Goal: Task Accomplishment & Management: Manage account settings

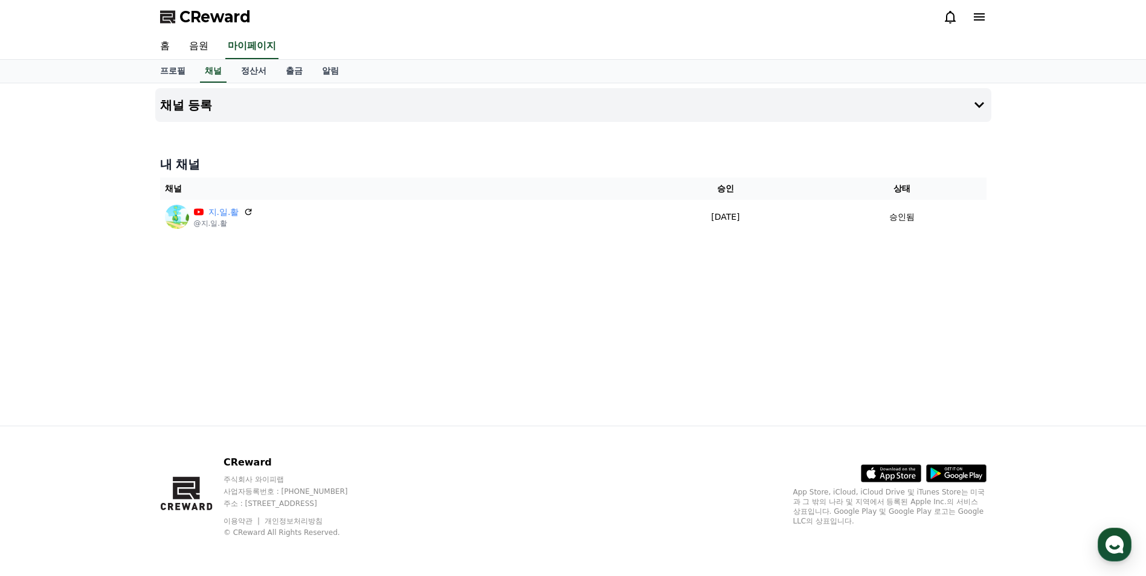
click at [943, 22] on icon at bounding box center [950, 17] width 14 height 14
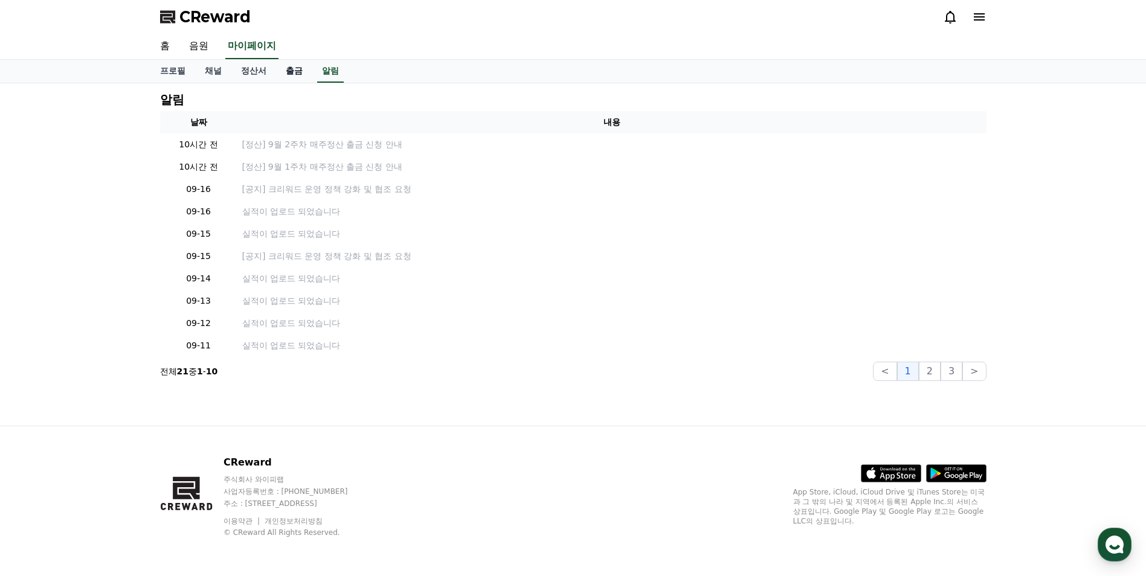
click at [303, 71] on link "출금" at bounding box center [294, 71] width 36 height 23
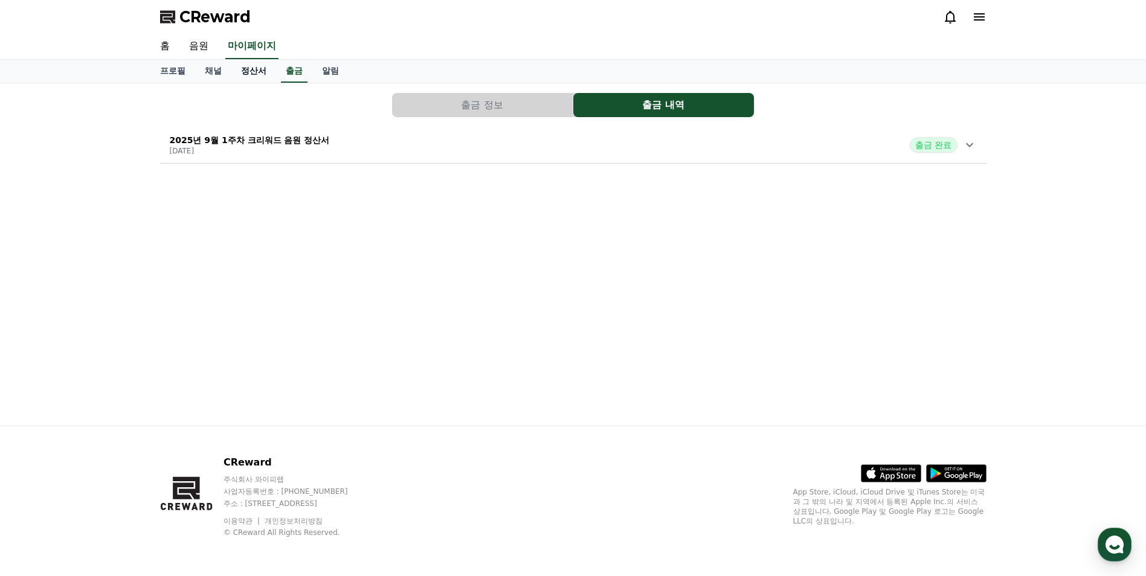
click at [258, 72] on link "정산서" at bounding box center [253, 71] width 45 height 23
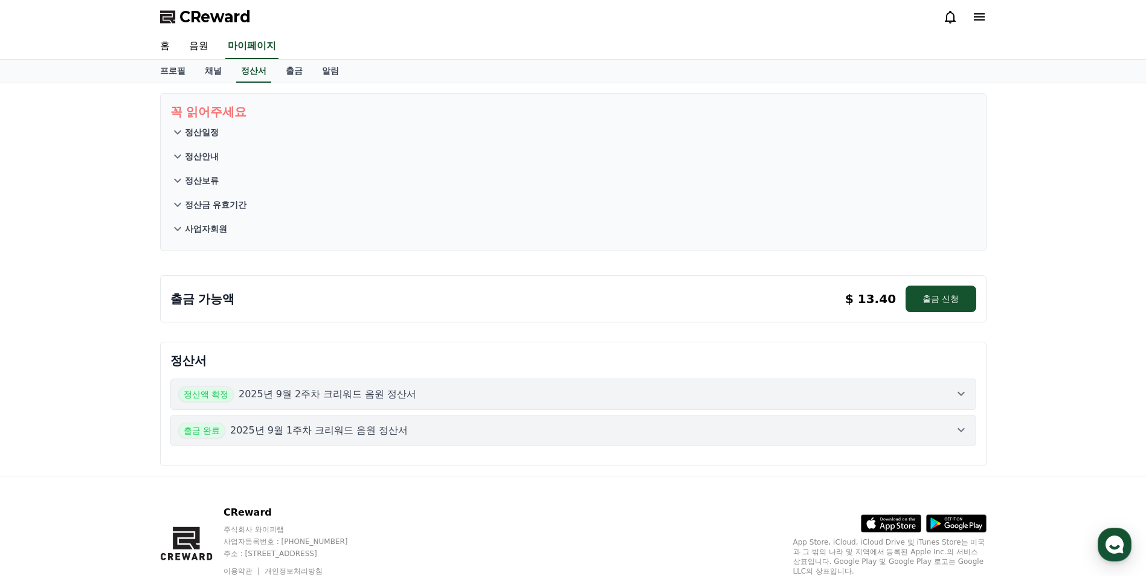
click at [182, 133] on icon at bounding box center [177, 132] width 14 height 14
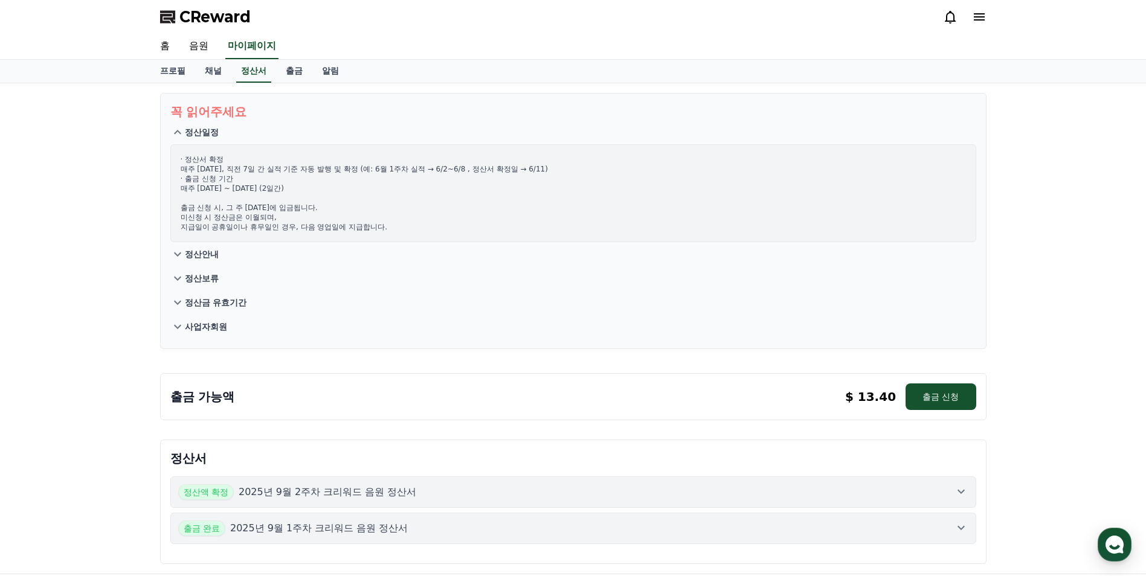
click at [174, 254] on icon at bounding box center [177, 254] width 14 height 14
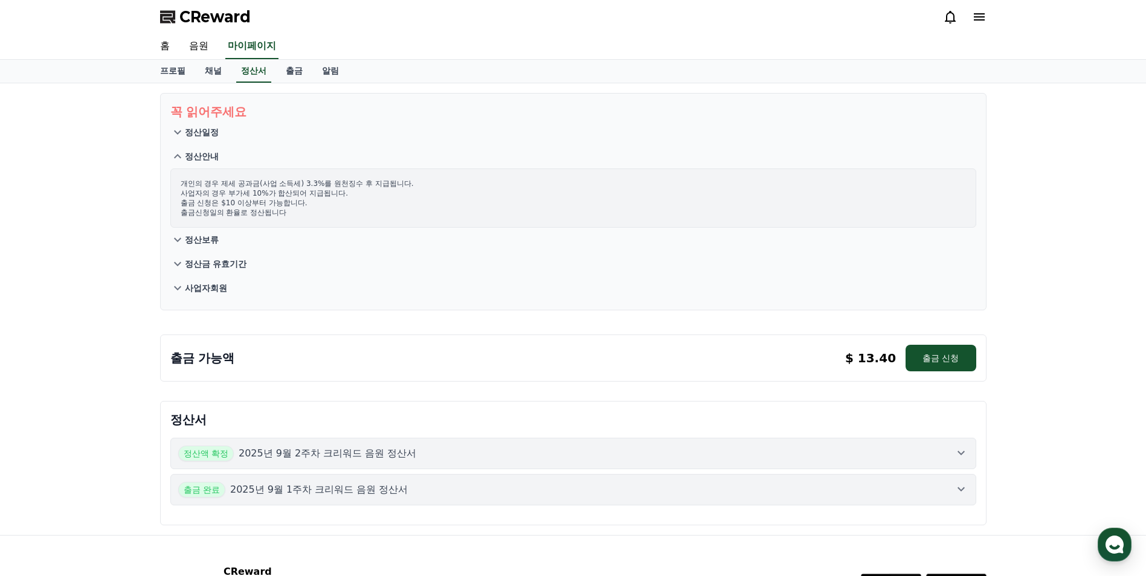
click at [179, 237] on icon at bounding box center [177, 240] width 14 height 14
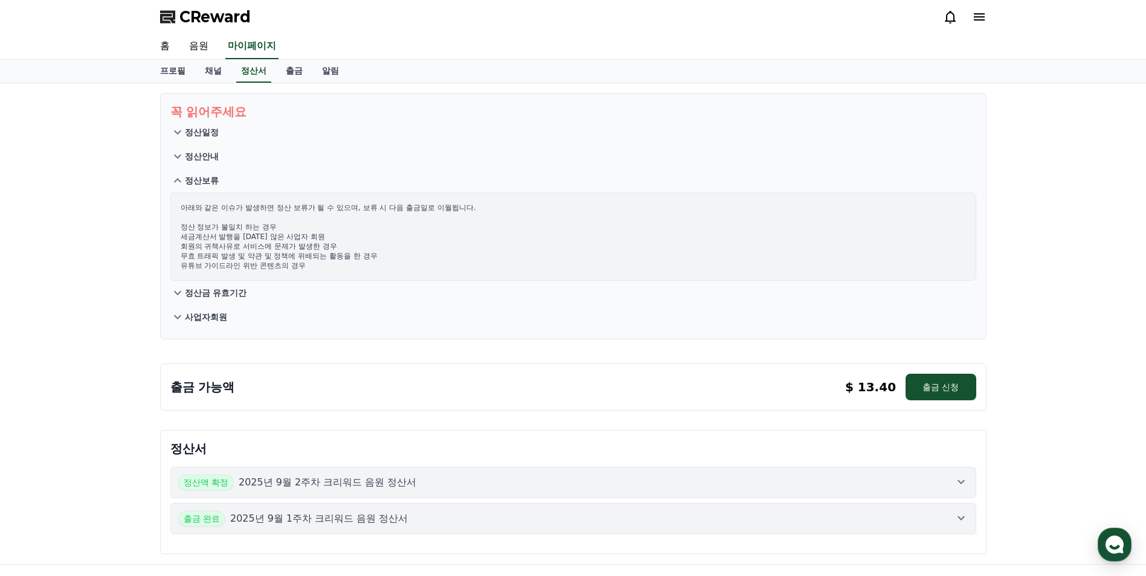
click at [180, 294] on icon at bounding box center [177, 293] width 14 height 14
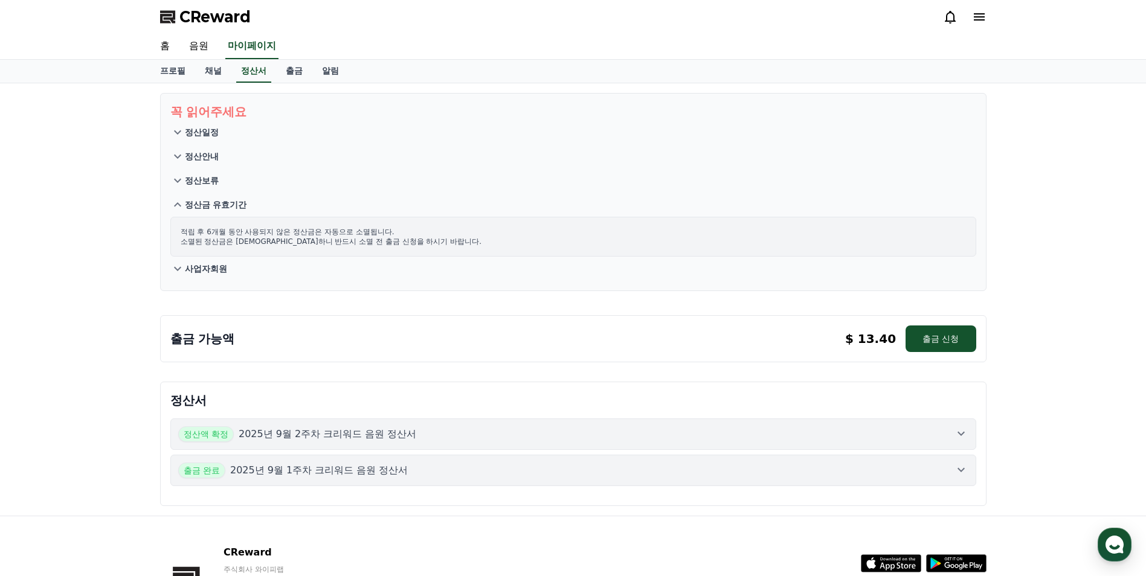
click at [178, 270] on icon at bounding box center [177, 269] width 7 height 4
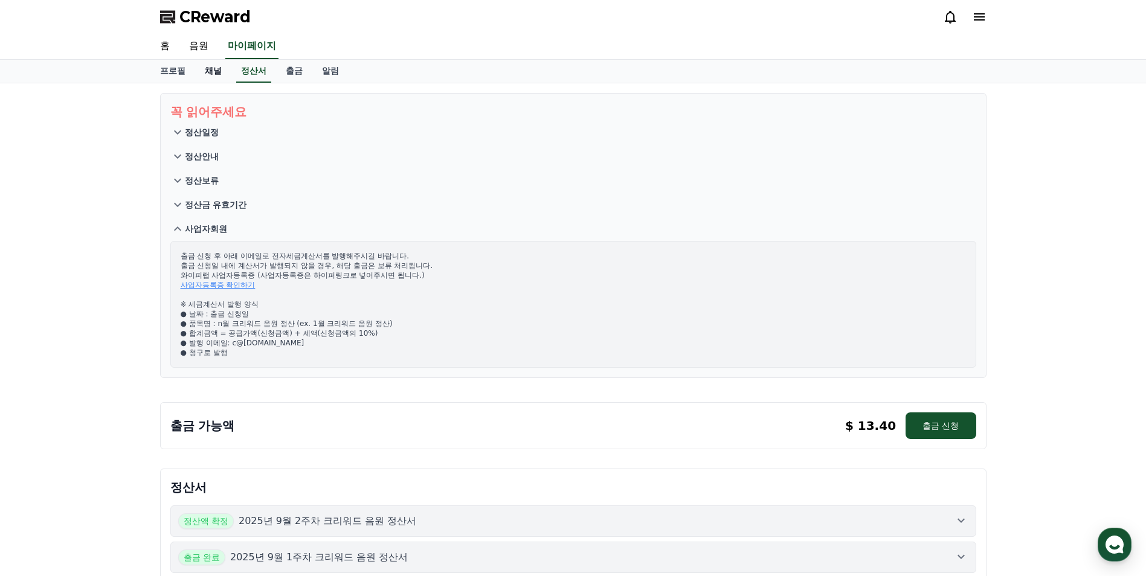
click at [213, 74] on link "채널" at bounding box center [213, 71] width 36 height 23
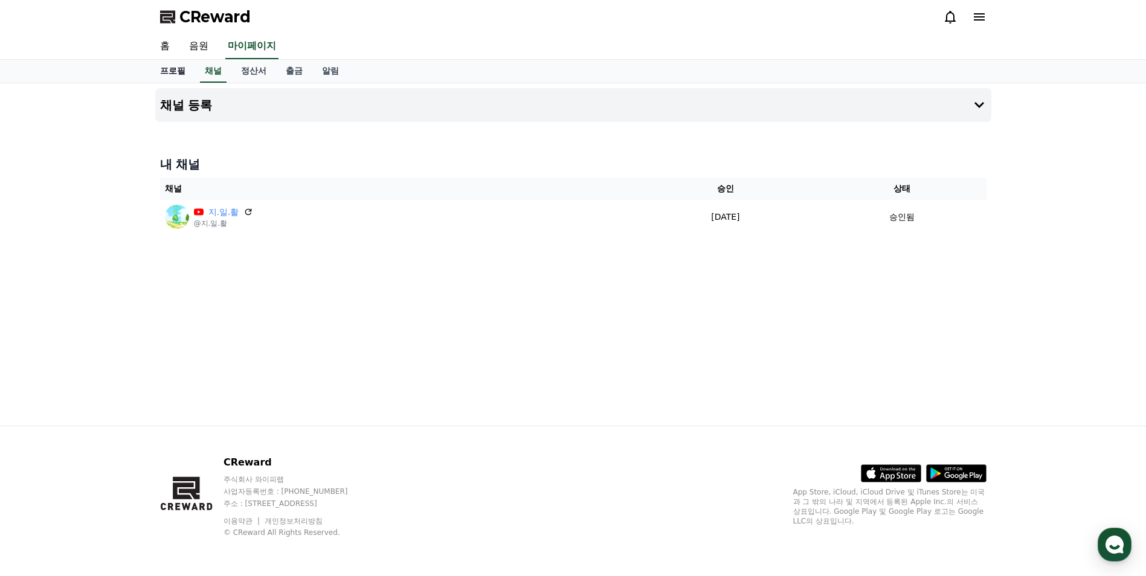
click at [177, 72] on link "프로필" at bounding box center [172, 71] width 45 height 23
select select "**********"
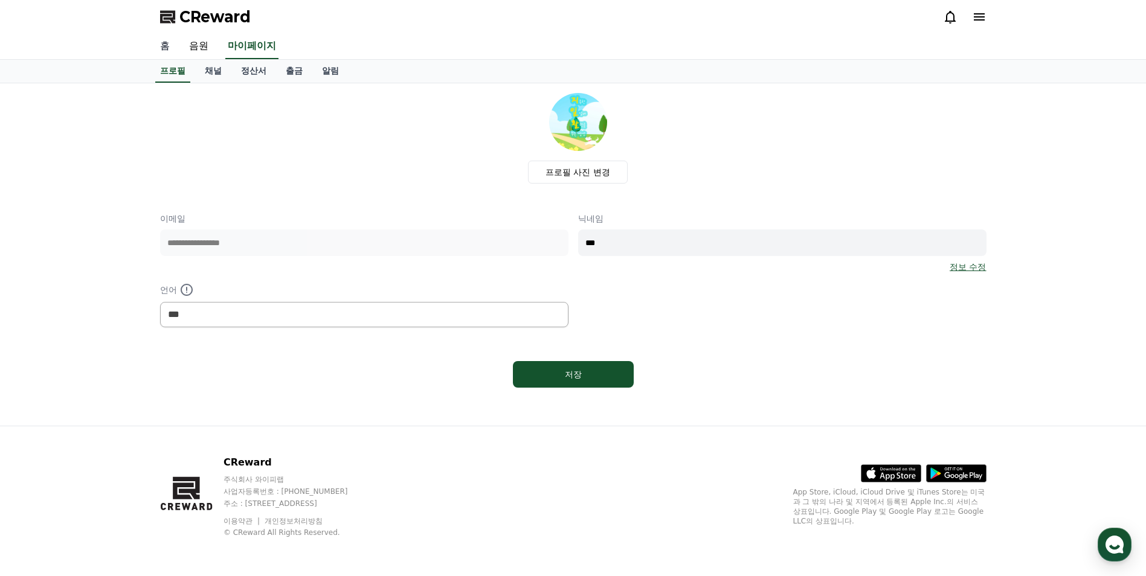
click at [169, 50] on link "홈" at bounding box center [164, 46] width 29 height 25
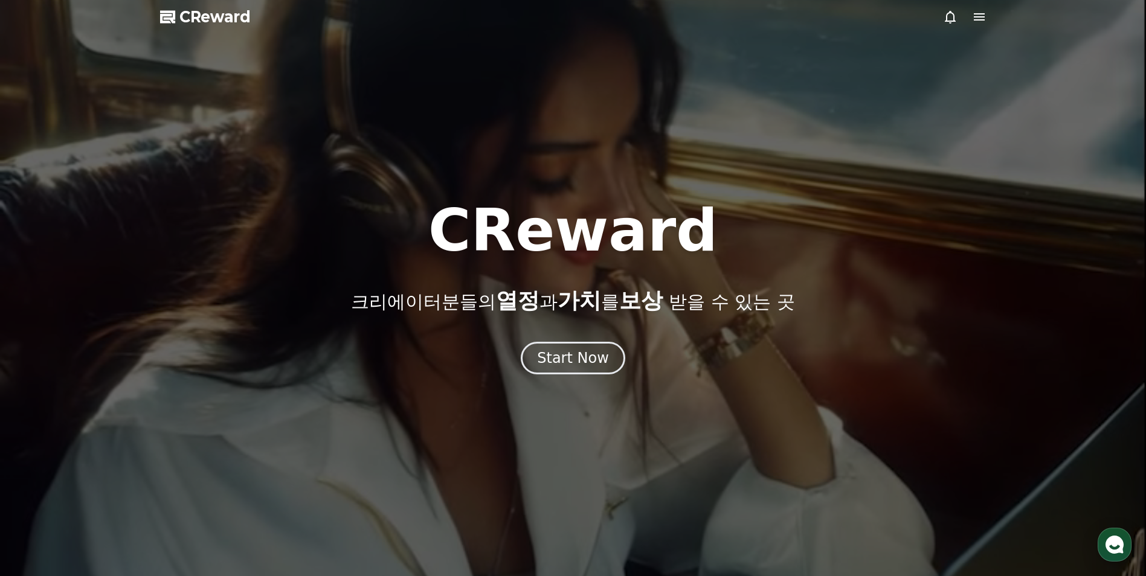
select select "**********"
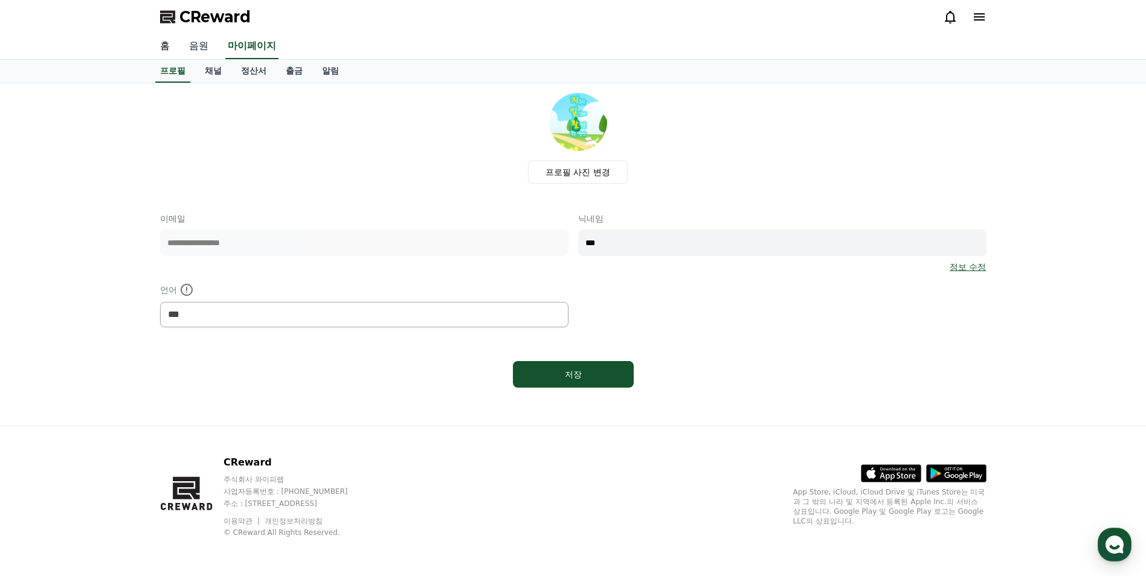
click at [190, 43] on link "음원" at bounding box center [198, 46] width 39 height 25
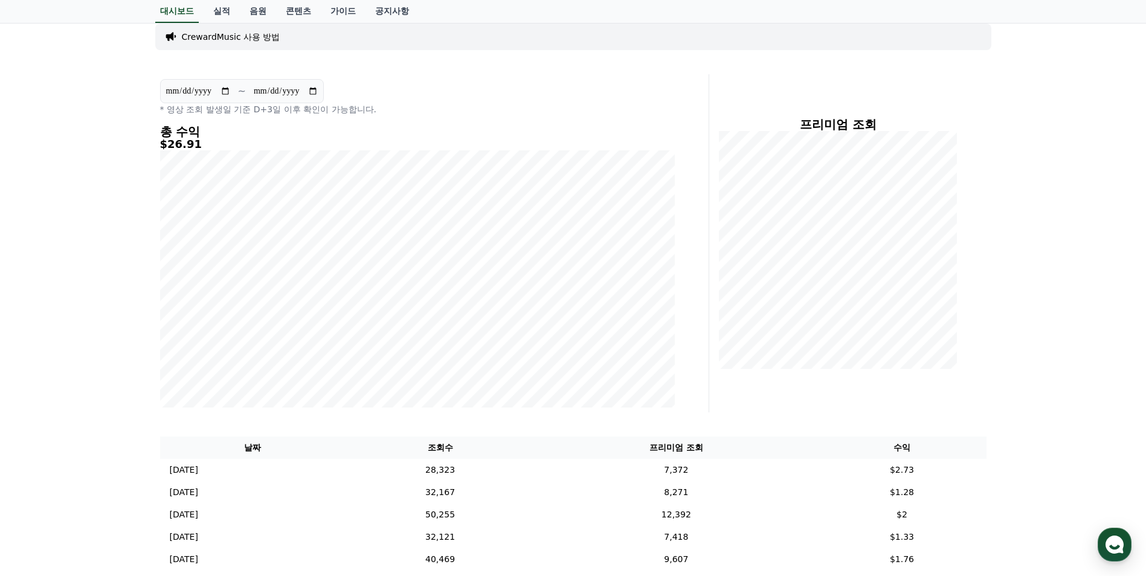
scroll to position [181, 0]
